Goal: Task Accomplishment & Management: Use online tool/utility

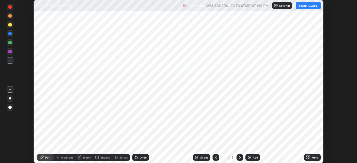
scroll to position [163, 357]
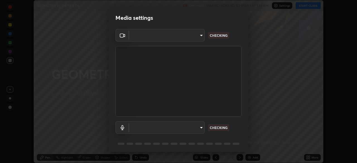
type input "913022e3bbb337ef4c56a3a1bc1945278763e83ed23a96943dce605de8dfc656"
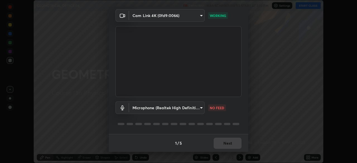
click at [167, 109] on body "Erase all GEOMETRICAL OPTICS 06 Recording WAS SCHEDULED TO START AT 1:10 PM Set…" at bounding box center [178, 81] width 357 height 163
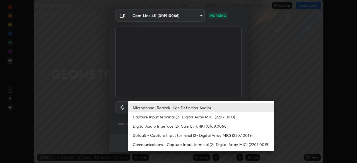
click at [142, 135] on li "Default - Capture Input terminal (2- Digital Array MIC) (2207:0019)" at bounding box center [201, 135] width 146 height 9
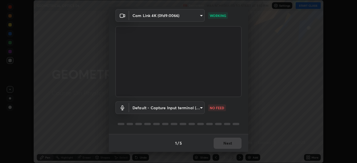
click at [161, 111] on body "Erase all GEOMETRICAL OPTICS 06 Recording WAS SCHEDULED TO START AT 1:10 PM Set…" at bounding box center [178, 81] width 357 height 163
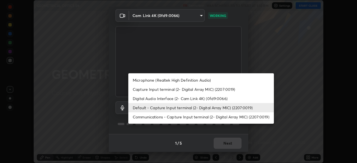
click at [147, 82] on li "Microphone (Realtek High Definition Audio)" at bounding box center [201, 80] width 146 height 9
type input "bef04e412724abd94ab17f51c46c94050894f67992973f842b18f11041e0dab1"
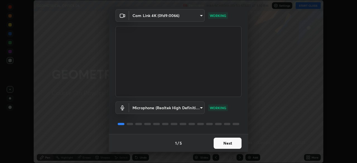
click at [219, 143] on button "Next" at bounding box center [228, 143] width 28 height 11
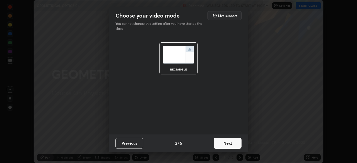
scroll to position [0, 0]
click at [221, 145] on button "Next" at bounding box center [228, 143] width 28 height 11
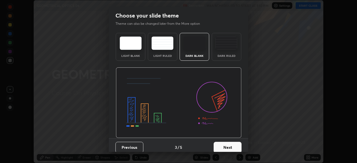
click at [228, 146] on button "Next" at bounding box center [228, 147] width 28 height 11
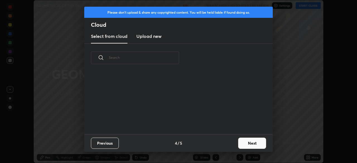
click at [242, 145] on button "Next" at bounding box center [252, 143] width 28 height 11
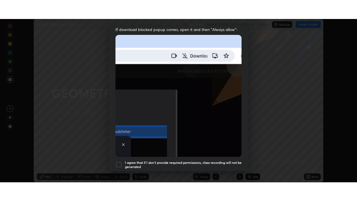
scroll to position [134, 0]
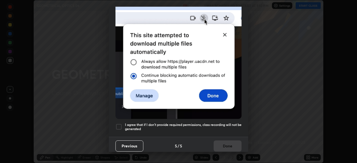
click at [117, 124] on div at bounding box center [119, 127] width 7 height 7
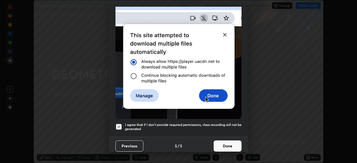
click at [223, 144] on button "Done" at bounding box center [228, 146] width 28 height 11
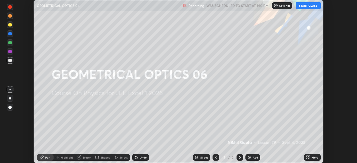
click at [305, 7] on button "START CLASS" at bounding box center [308, 5] width 25 height 7
click at [313, 159] on div "More" at bounding box center [315, 157] width 7 height 3
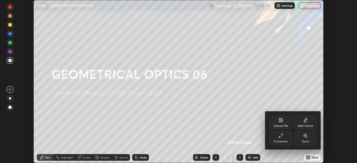
click at [282, 140] on div "Full screen" at bounding box center [281, 141] width 14 height 3
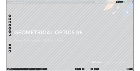
scroll to position [201, 357]
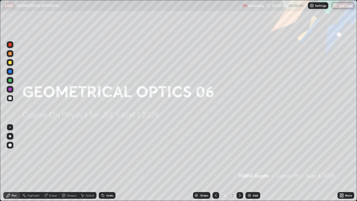
click at [253, 163] on div "Add" at bounding box center [255, 195] width 5 height 3
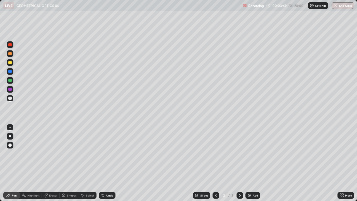
click at [9, 63] on div at bounding box center [9, 62] width 3 height 3
click at [10, 99] on div at bounding box center [9, 98] width 3 height 3
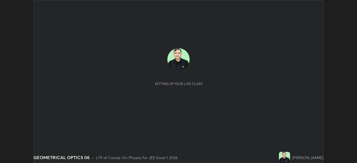
scroll to position [163, 357]
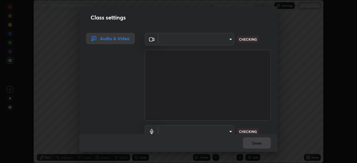
type input "913022e3bbb337ef4c56a3a1bc1945278763e83ed23a96943dce605de8dfc656"
type input "bef04e412724abd94ab17f51c46c94050894f67992973f842b18f11041e0dab1"
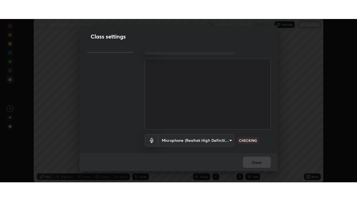
scroll to position [25, 0]
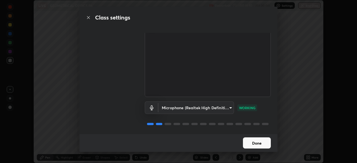
click at [261, 142] on button "Done" at bounding box center [257, 143] width 28 height 11
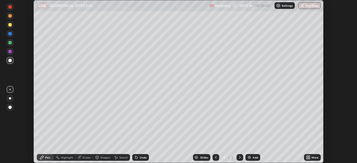
click at [309, 159] on icon at bounding box center [309, 158] width 1 height 1
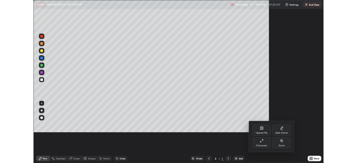
scroll to position [201, 357]
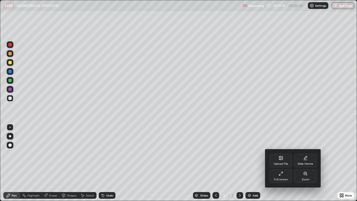
click at [281, 163] on div "Full screen" at bounding box center [281, 179] width 14 height 3
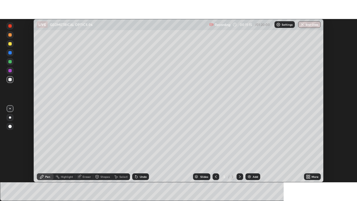
scroll to position [27759, 27565]
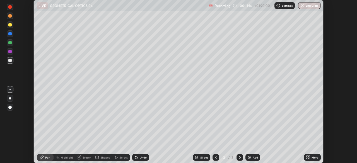
click at [309, 159] on icon at bounding box center [309, 158] width 1 height 1
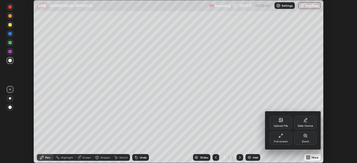
click at [284, 142] on div "Full screen" at bounding box center [281, 141] width 14 height 3
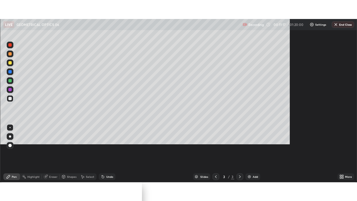
scroll to position [201, 357]
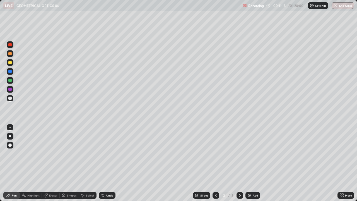
click at [239, 163] on icon at bounding box center [240, 195] width 4 height 4
click at [254, 163] on div "Add" at bounding box center [255, 195] width 5 height 3
click at [8, 63] on div at bounding box center [10, 62] width 7 height 7
click at [12, 99] on div at bounding box center [10, 98] width 7 height 7
click at [107, 163] on div "Undo" at bounding box center [109, 195] width 7 height 3
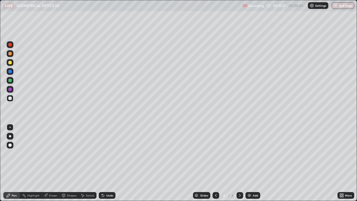
click at [107, 163] on div "Undo" at bounding box center [109, 195] width 7 height 3
click at [106, 163] on div "Undo" at bounding box center [109, 195] width 7 height 3
click at [7, 63] on div at bounding box center [10, 62] width 7 height 7
click at [13, 97] on div at bounding box center [10, 98] width 7 height 7
click at [252, 163] on div "Add" at bounding box center [253, 195] width 15 height 7
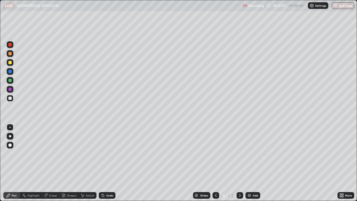
click at [251, 163] on img at bounding box center [249, 195] width 4 height 4
click at [9, 64] on div at bounding box center [9, 62] width 3 height 3
click at [254, 163] on div "Add" at bounding box center [253, 195] width 15 height 7
click at [10, 98] on div at bounding box center [9, 98] width 3 height 3
click at [110, 163] on div "Undo" at bounding box center [109, 195] width 7 height 3
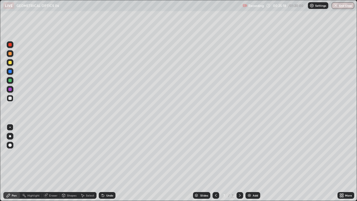
click at [8, 63] on div at bounding box center [10, 62] width 7 height 7
click at [215, 163] on icon at bounding box center [216, 195] width 4 height 4
click at [240, 163] on icon at bounding box center [240, 195] width 4 height 4
click at [9, 98] on div at bounding box center [9, 98] width 3 height 3
click at [254, 163] on div "Add" at bounding box center [255, 195] width 5 height 3
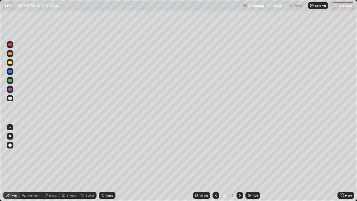
click at [13, 62] on div at bounding box center [10, 62] width 7 height 7
click at [11, 99] on div at bounding box center [9, 98] width 3 height 3
click at [106, 163] on div "Undo" at bounding box center [109, 195] width 7 height 3
click at [106, 163] on div "Undo" at bounding box center [107, 195] width 17 height 7
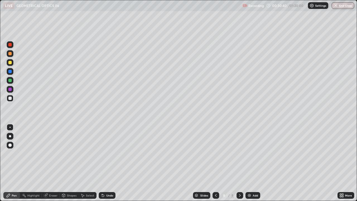
click at [108, 163] on div "Undo" at bounding box center [109, 195] width 7 height 3
click at [254, 163] on div "Add" at bounding box center [255, 195] width 5 height 3
click at [9, 62] on div at bounding box center [9, 62] width 3 height 3
click at [10, 98] on div at bounding box center [9, 98] width 3 height 3
click at [255, 163] on div "Add" at bounding box center [255, 195] width 5 height 3
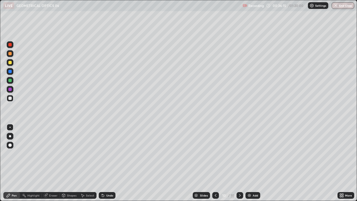
click at [218, 163] on div at bounding box center [215, 195] width 7 height 7
click at [239, 163] on icon at bounding box center [240, 195] width 2 height 3
click at [218, 163] on div at bounding box center [215, 195] width 7 height 7
click at [240, 163] on icon at bounding box center [240, 195] width 4 height 4
click at [215, 163] on icon at bounding box center [216, 195] width 4 height 4
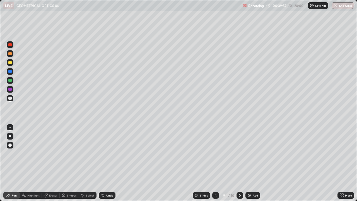
click at [216, 163] on icon at bounding box center [216, 195] width 4 height 4
click at [240, 163] on icon at bounding box center [240, 195] width 4 height 4
click at [347, 8] on button "End Class" at bounding box center [343, 5] width 23 height 7
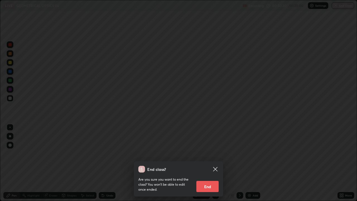
click at [210, 163] on button "End" at bounding box center [208, 186] width 22 height 11
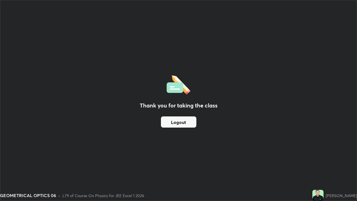
click at [174, 126] on button "Logout" at bounding box center [178, 121] width 35 height 11
